Goal: Check status

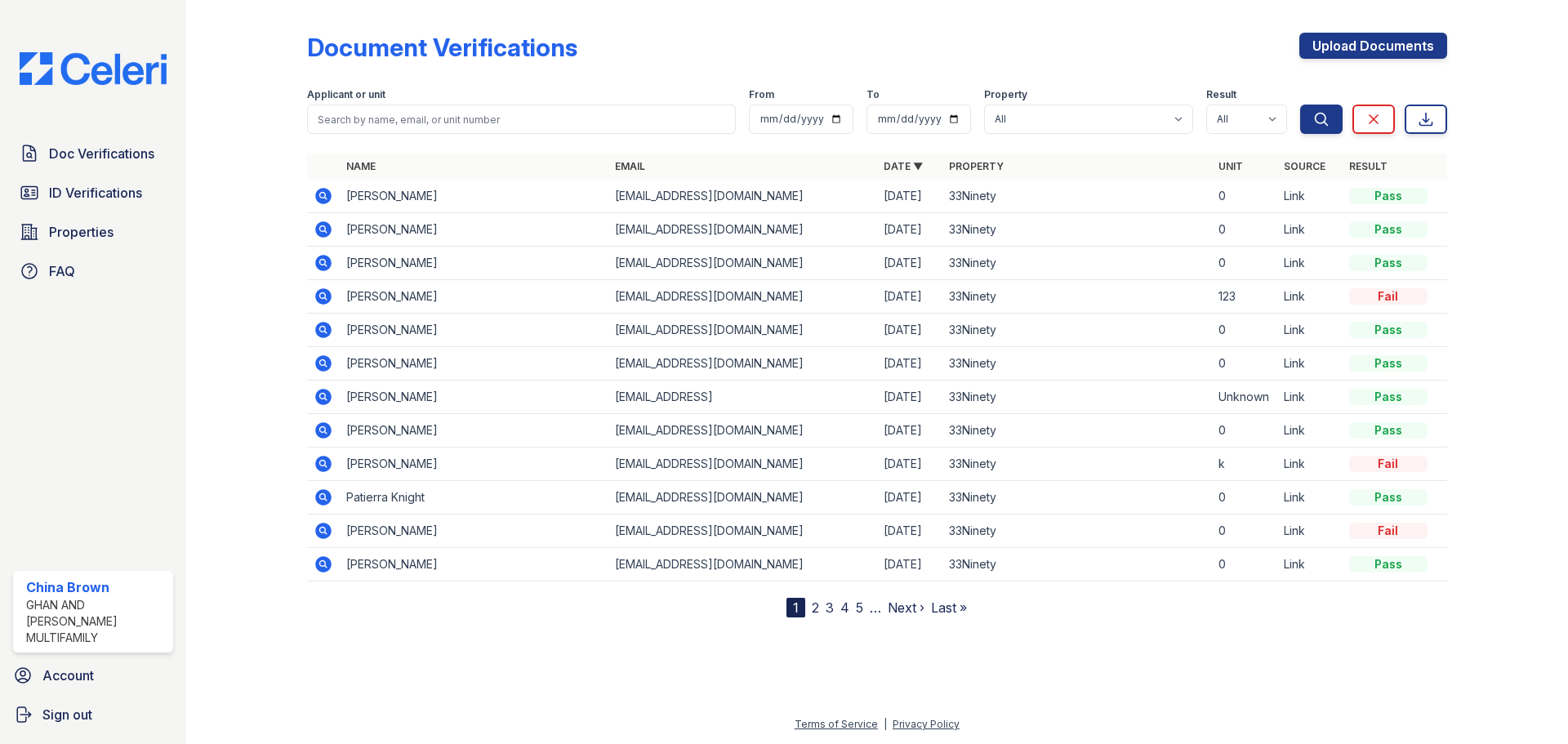
click at [810, 605] on nav "1 2 3 4 5 … Next › Last »" at bounding box center [876, 608] width 180 height 20
click at [815, 608] on link "2" at bounding box center [815, 608] width 7 height 16
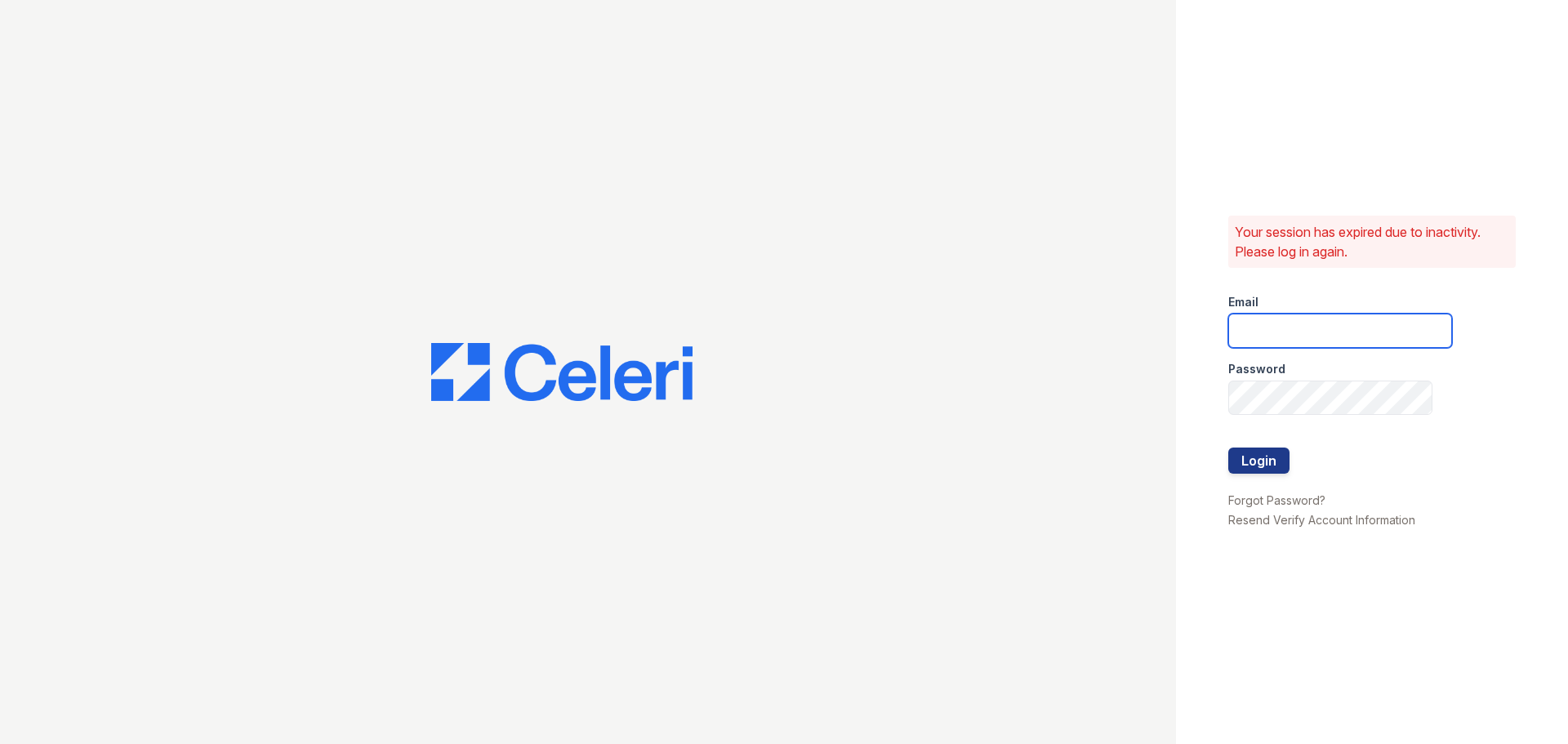
click at [1260, 335] on input "email" at bounding box center [1340, 331] width 224 height 34
type input "[EMAIL_ADDRESS][DOMAIN_NAME]"
click at [1265, 589] on div "Your session has expired due to inactivity. Please log in again. Email [EMAIL_A…" at bounding box center [1372, 372] width 392 height 744
click at [1251, 462] on button "Login" at bounding box center [1259, 460] width 61 height 26
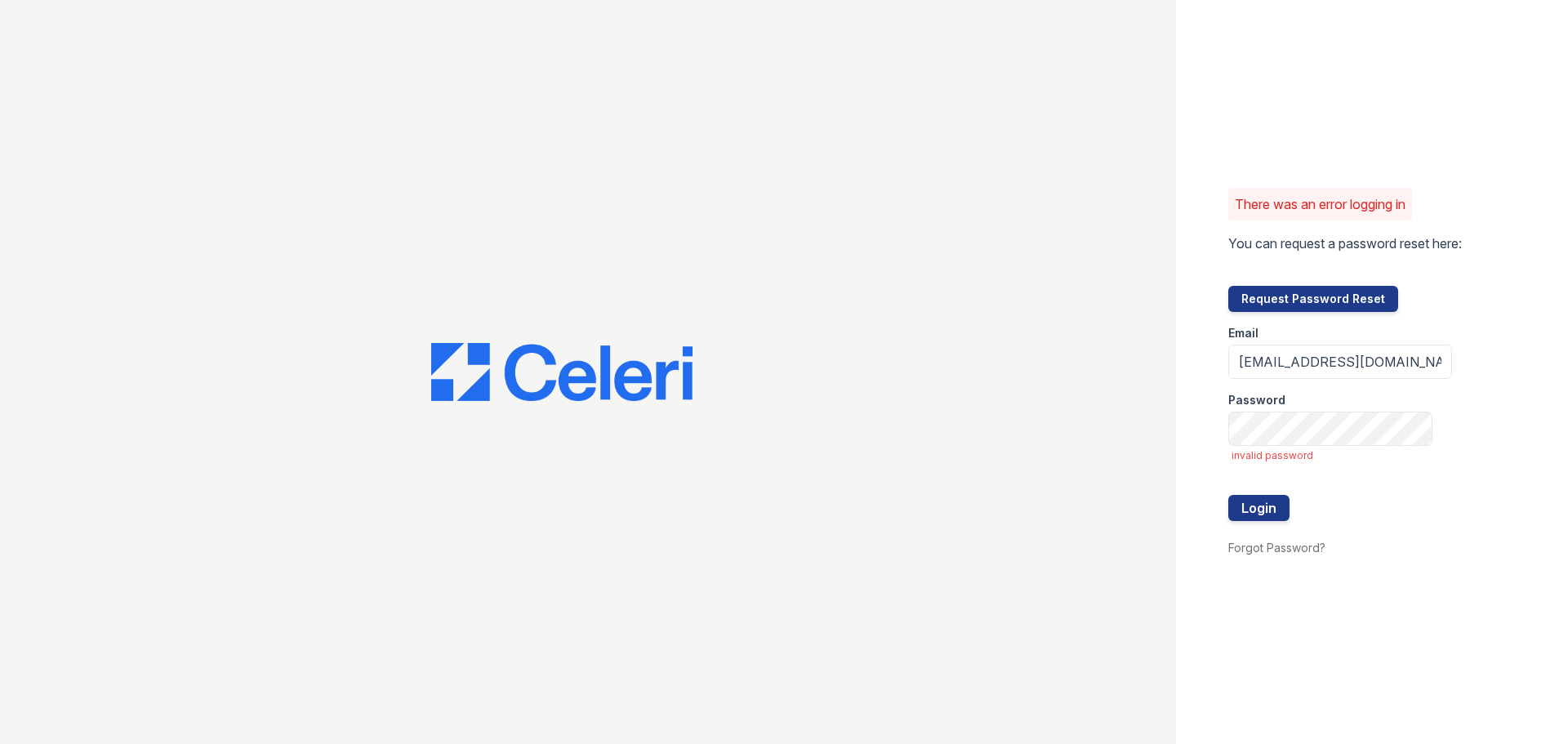
click at [1228, 495] on button "Login" at bounding box center [1259, 507] width 61 height 26
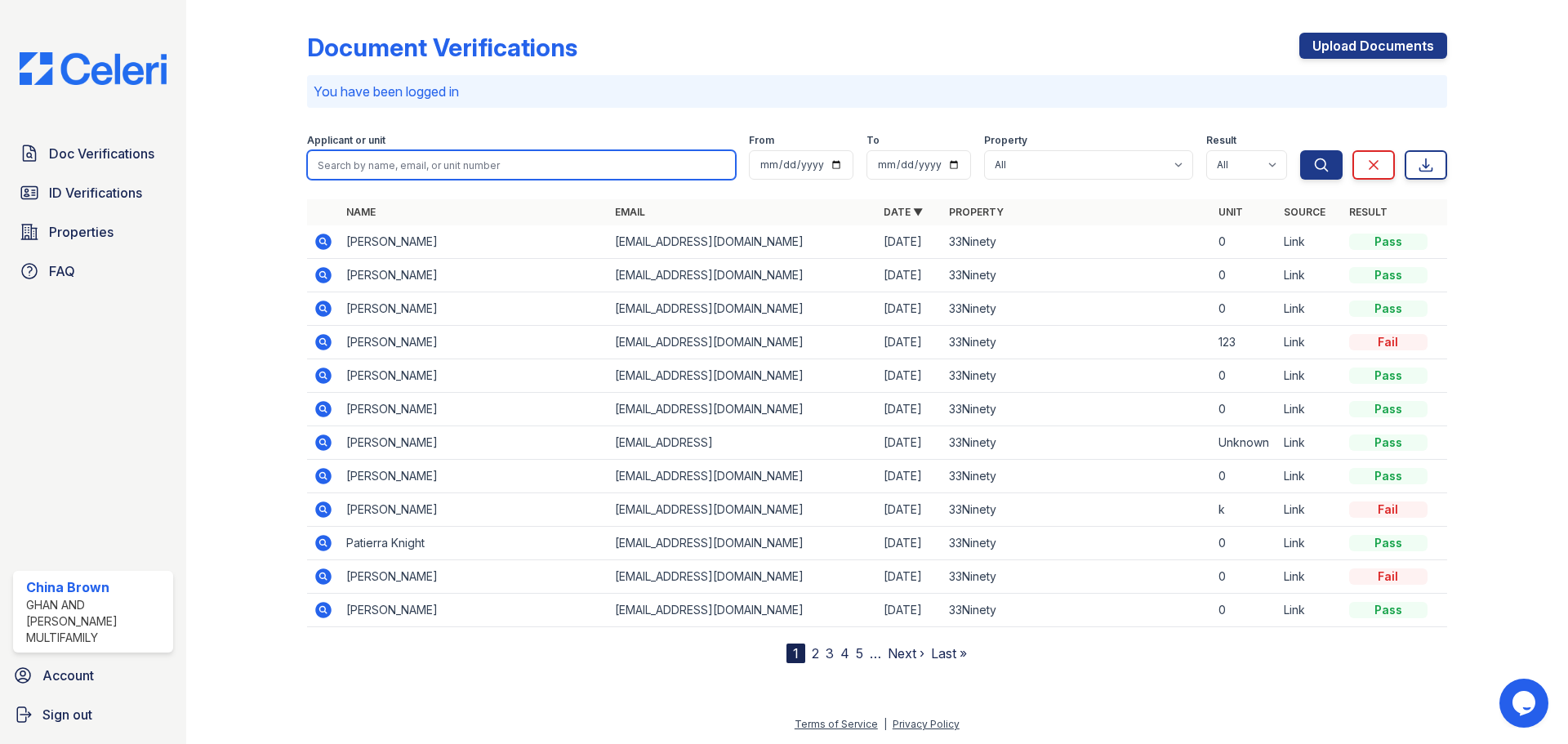
click at [417, 160] on input "search" at bounding box center [521, 165] width 429 height 30
type input "[PERSON_NAME]"
click at [1300, 151] on button "Search" at bounding box center [1321, 165] width 42 height 30
